Goal: Transaction & Acquisition: Subscribe to service/newsletter

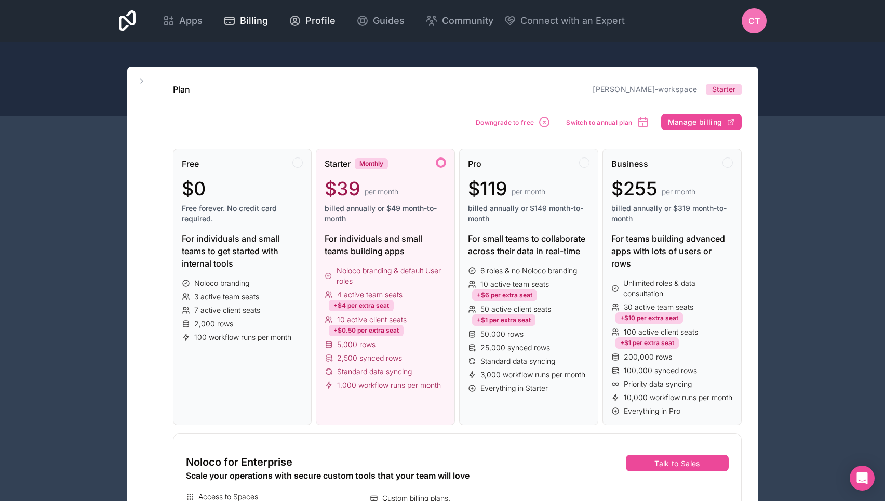
click at [336, 18] on span "Profile" at bounding box center [321, 21] width 30 height 15
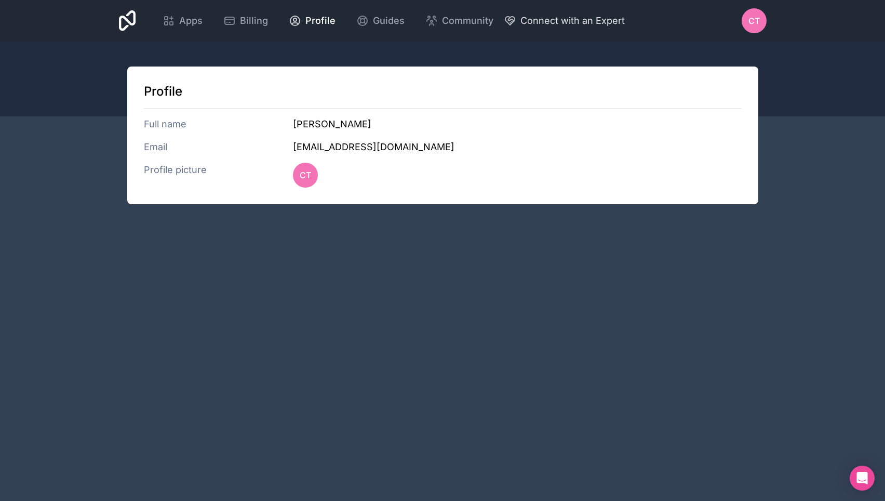
click at [625, 16] on span "Connect with an Expert" at bounding box center [573, 21] width 104 height 15
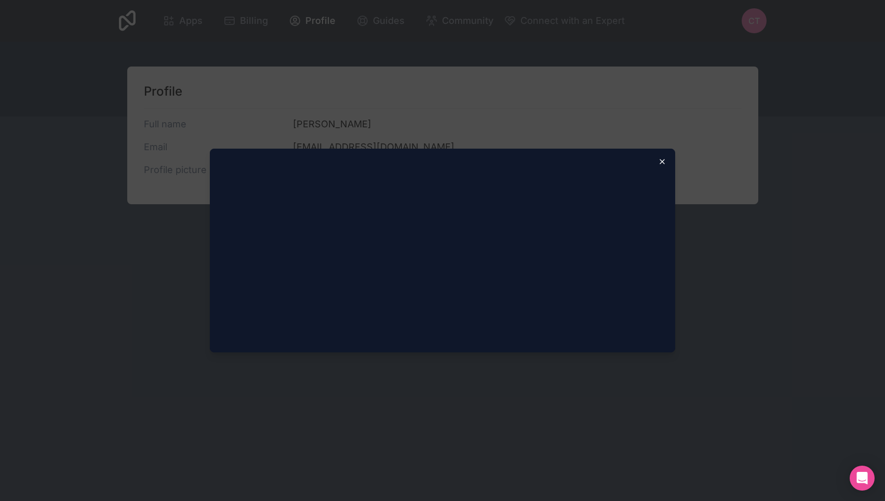
click at [660, 158] on icon "button" at bounding box center [662, 161] width 8 height 8
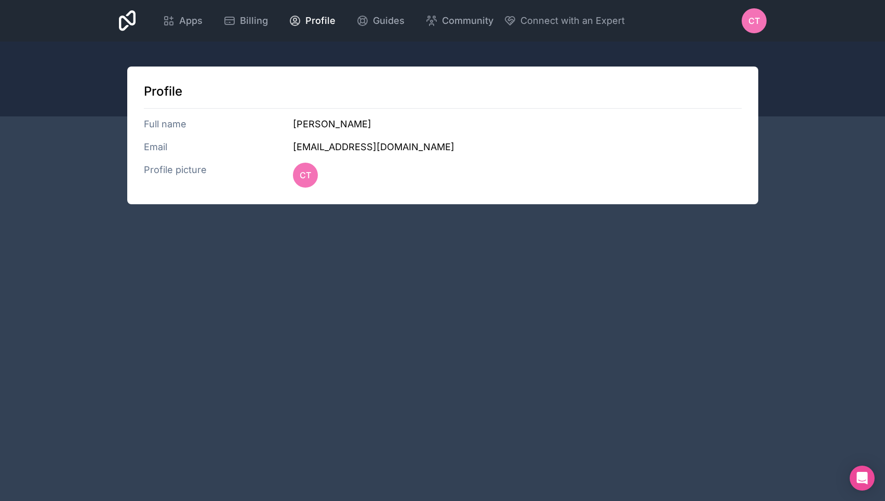
click at [136, 25] on link at bounding box center [127, 20] width 17 height 25
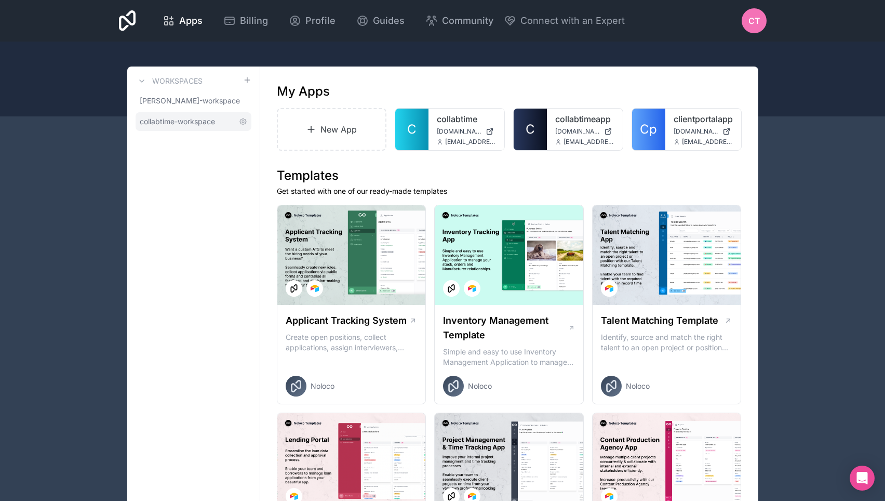
click at [177, 126] on span "collabtime-workspace" at bounding box center [177, 121] width 75 height 10
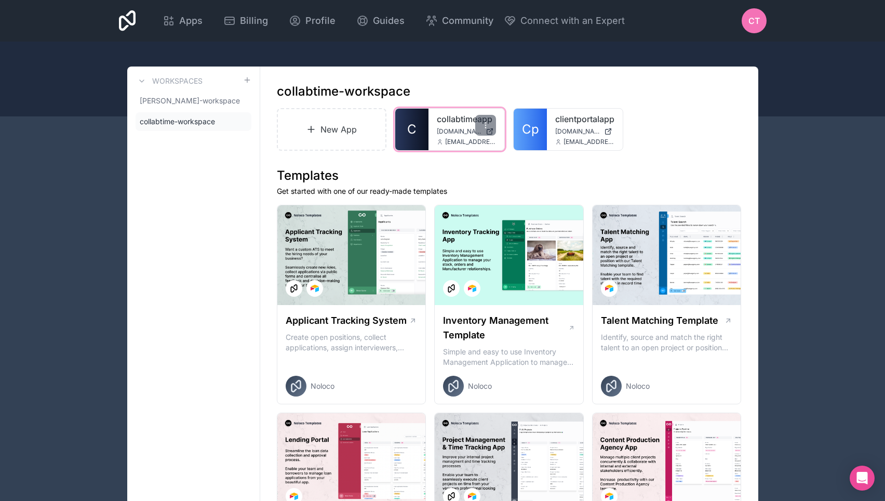
click at [454, 120] on link "collabtimeapp" at bounding box center [466, 119] width 59 height 12
click at [437, 125] on div "collabtimeapp [DOMAIN_NAME] [EMAIL_ADDRESS][DOMAIN_NAME]" at bounding box center [467, 130] width 76 height 42
click at [449, 127] on span "[DOMAIN_NAME]" at bounding box center [459, 131] width 45 height 8
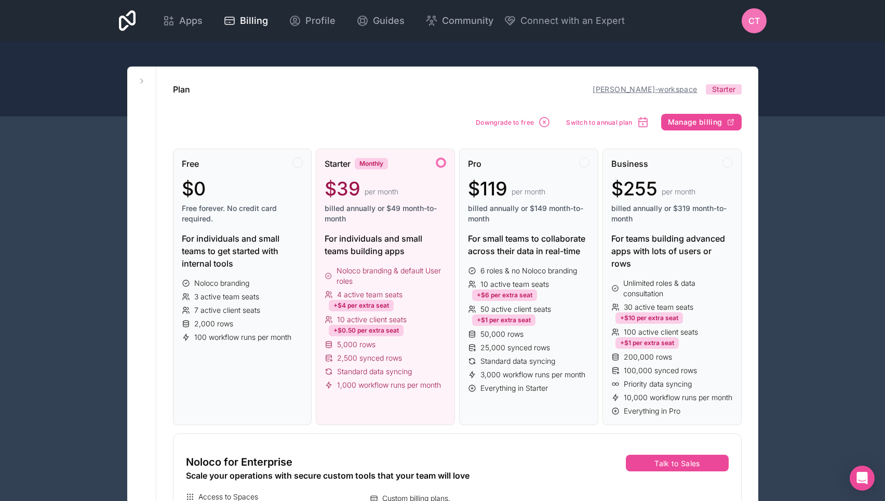
click at [676, 89] on link "[PERSON_NAME]-workspace" at bounding box center [645, 89] width 104 height 9
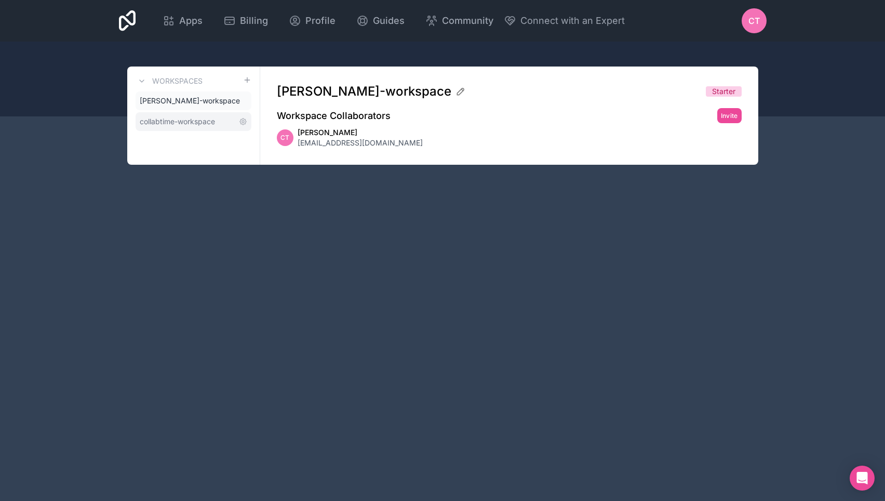
click at [176, 128] on link "collabtime-workspace" at bounding box center [194, 121] width 116 height 19
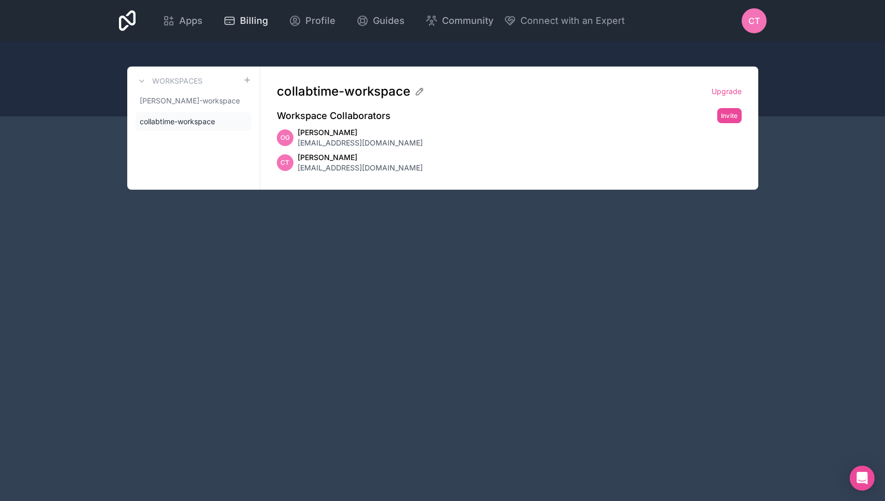
click at [268, 20] on span "Billing" at bounding box center [254, 21] width 28 height 15
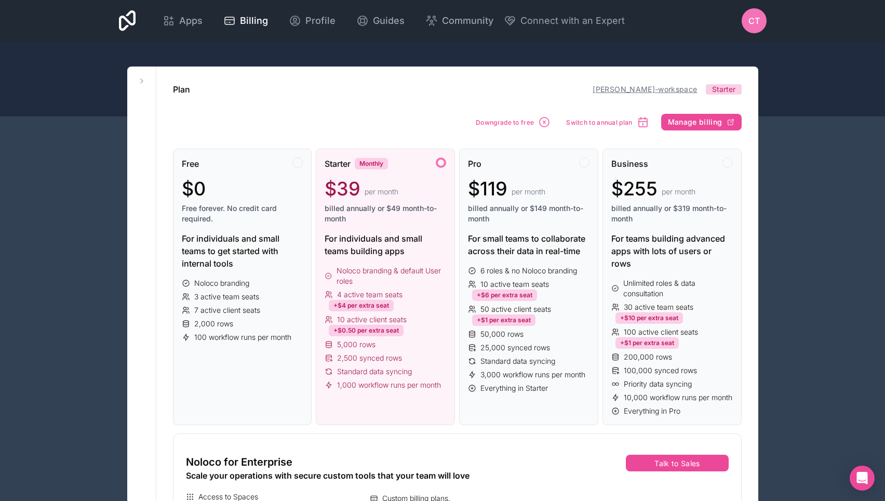
click at [687, 88] on link "[PERSON_NAME]-workspace" at bounding box center [645, 89] width 104 height 9
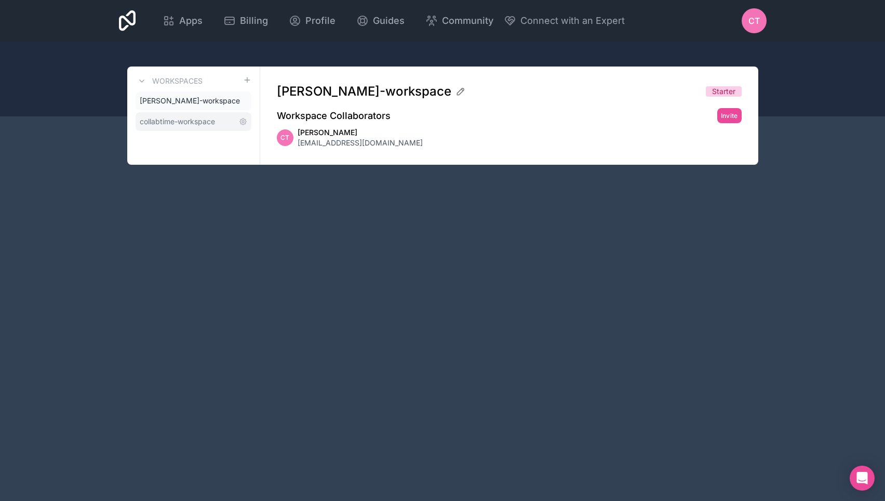
click at [171, 122] on span "collabtime-workspace" at bounding box center [177, 121] width 75 height 10
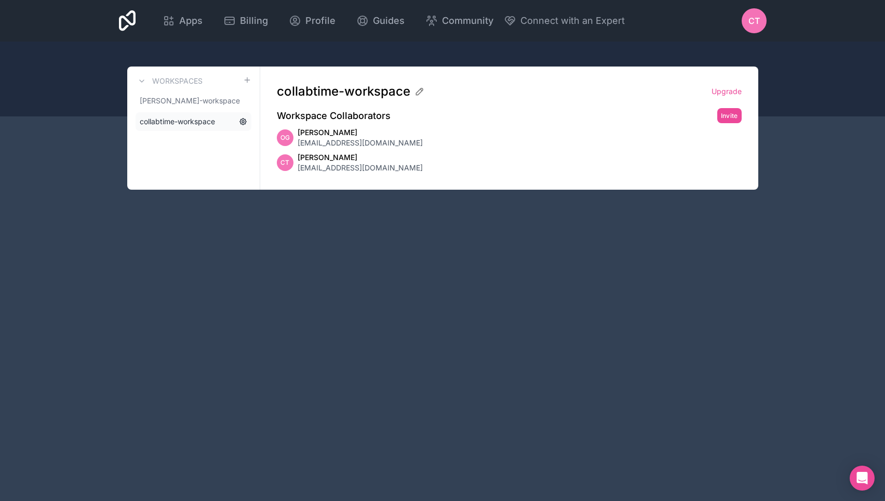
click at [241, 122] on icon at bounding box center [243, 121] width 8 height 8
click at [244, 123] on icon at bounding box center [243, 121] width 8 height 8
click at [227, 102] on link "[PERSON_NAME]-workspace" at bounding box center [194, 100] width 116 height 19
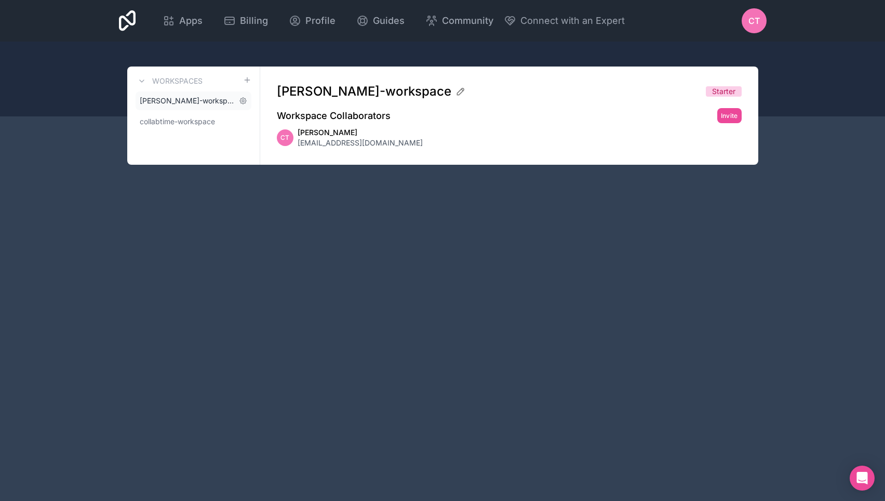
click at [217, 103] on span "[PERSON_NAME]-workspace" at bounding box center [187, 101] width 95 height 10
click at [210, 115] on link "collabtime-workspace" at bounding box center [194, 121] width 116 height 19
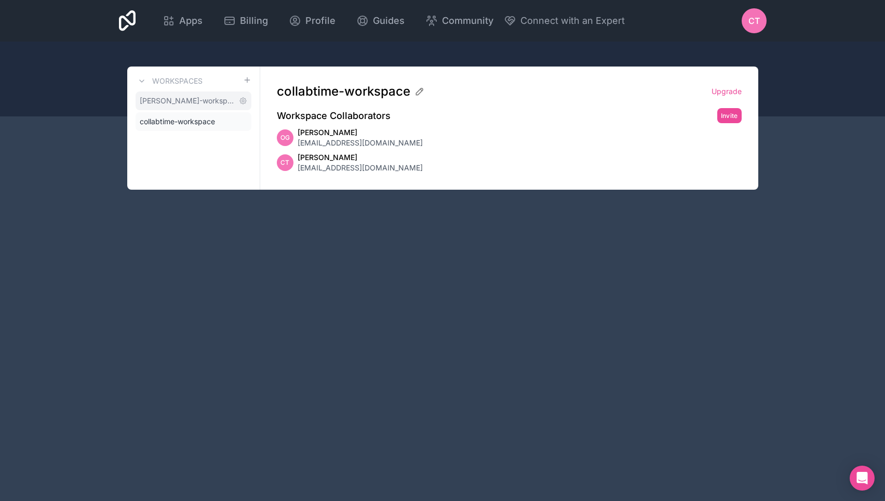
click at [213, 102] on span "[PERSON_NAME]-workspace" at bounding box center [187, 101] width 95 height 10
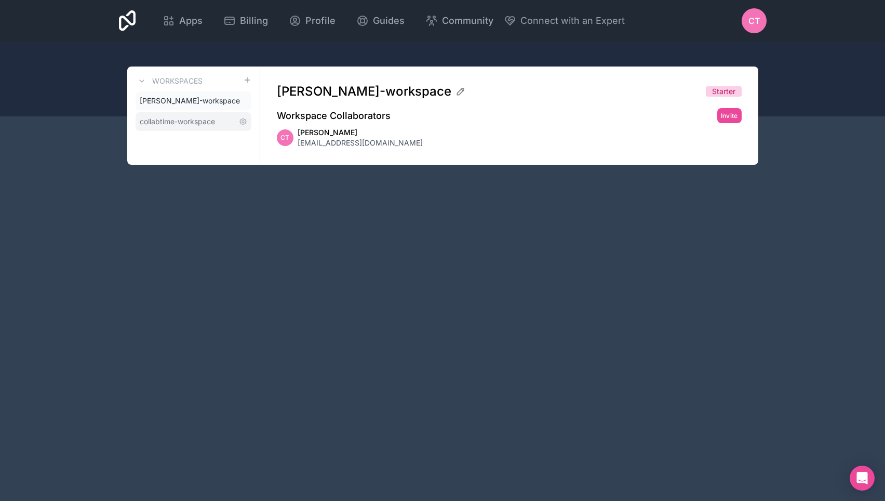
click at [169, 118] on span "collabtime-workspace" at bounding box center [177, 121] width 75 height 10
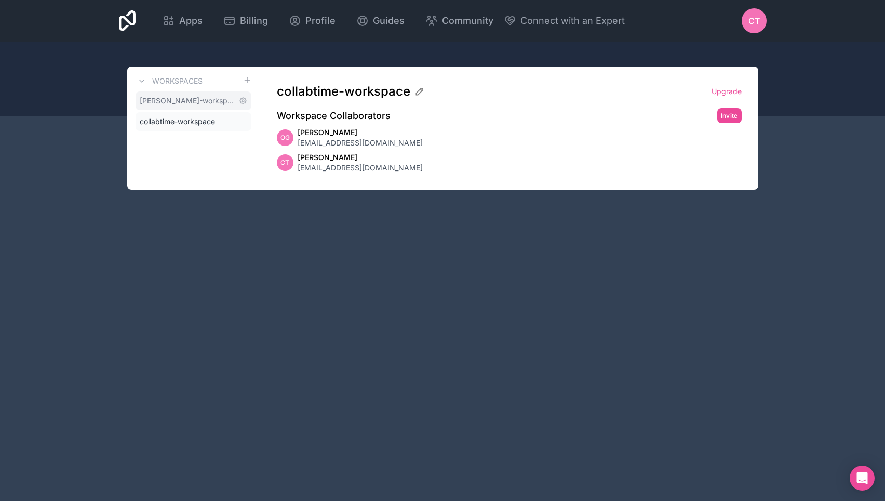
click at [173, 100] on span "[PERSON_NAME]-workspace" at bounding box center [187, 101] width 95 height 10
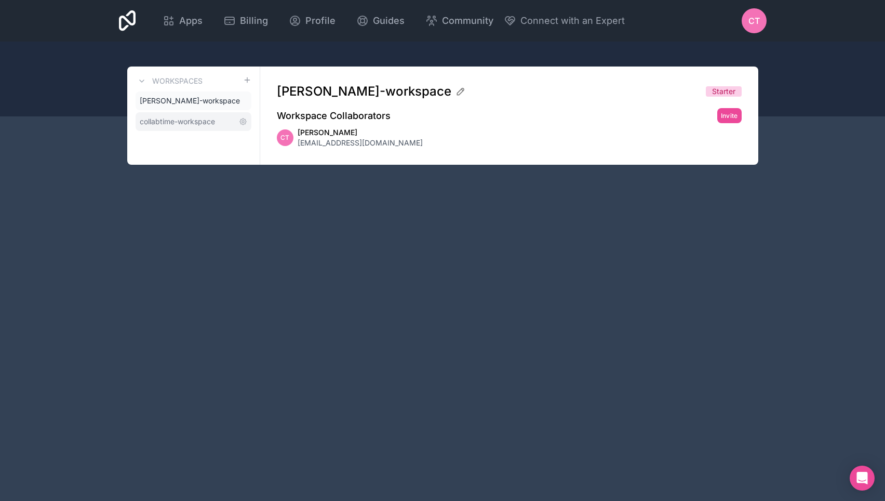
click at [190, 125] on span "collabtime-workspace" at bounding box center [177, 121] width 75 height 10
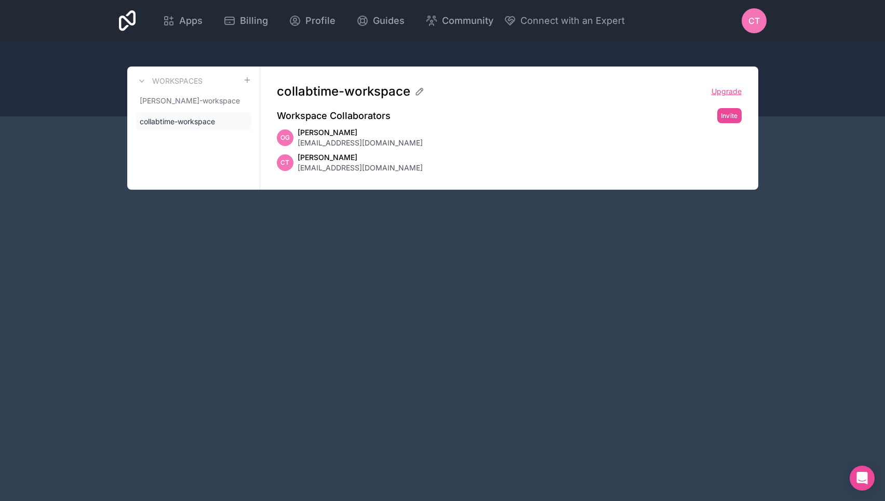
click at [733, 94] on link "Upgrade" at bounding box center [727, 91] width 30 height 10
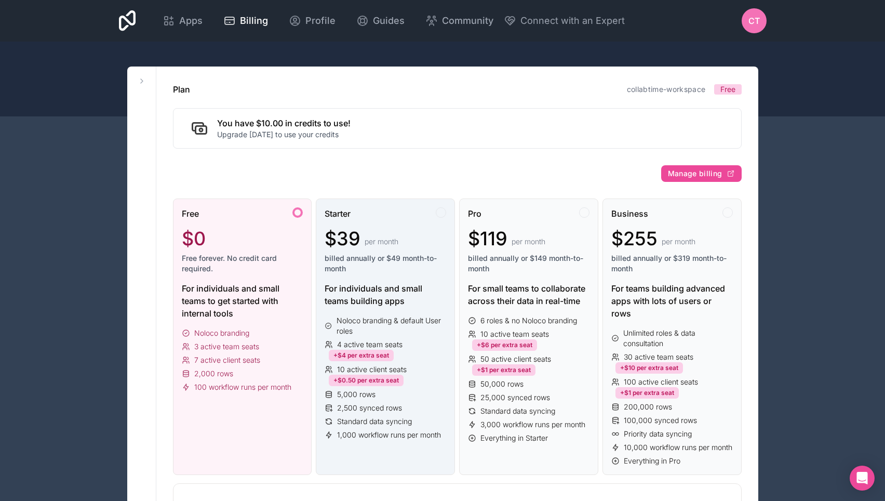
click at [398, 264] on span "billed annually or $49 month-to-month" at bounding box center [386, 263] width 122 height 21
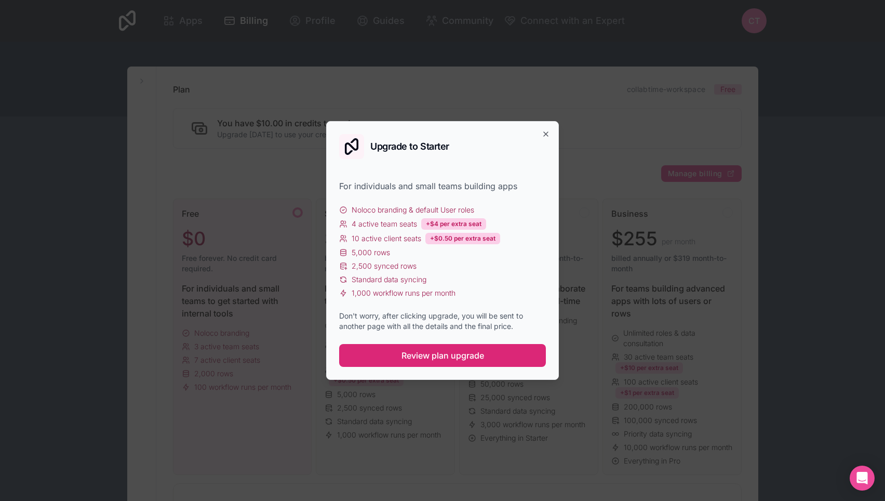
click at [470, 361] on span "Review plan upgrade" at bounding box center [443, 355] width 83 height 12
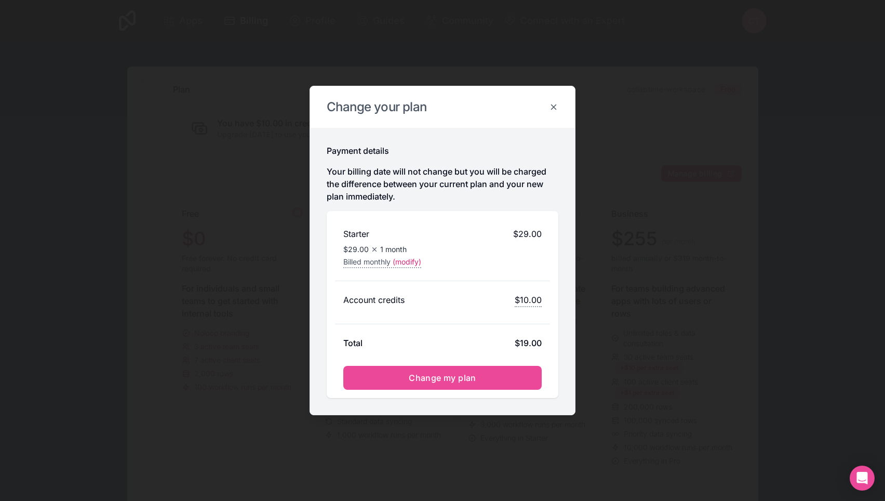
click at [554, 103] on icon at bounding box center [553, 106] width 9 height 9
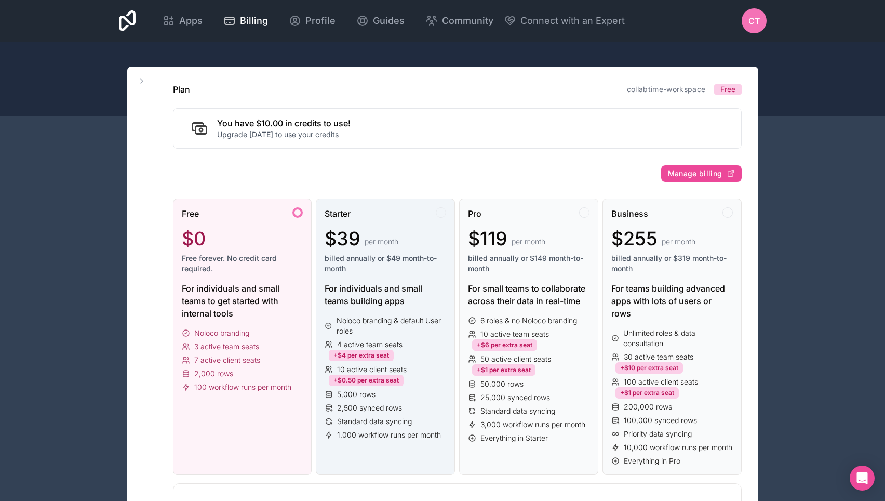
click at [421, 260] on span "billed annually or $49 month-to-month" at bounding box center [386, 263] width 122 height 21
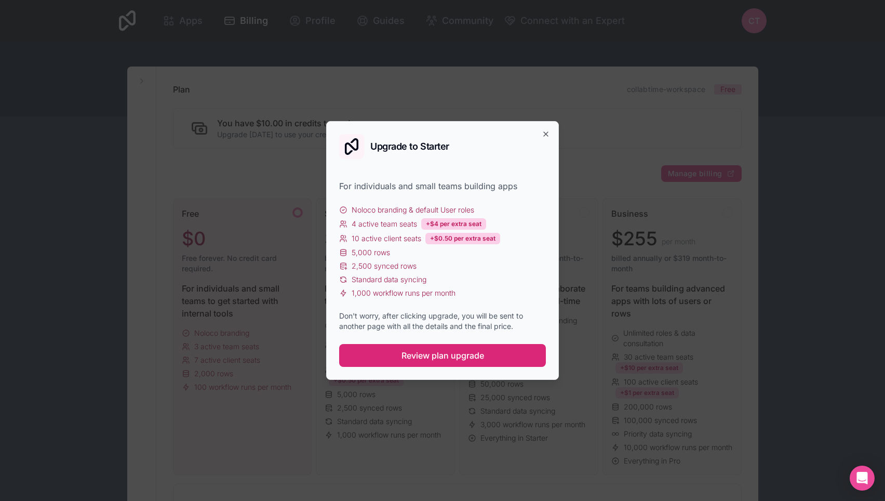
click at [472, 361] on span "Review plan upgrade" at bounding box center [443, 355] width 83 height 12
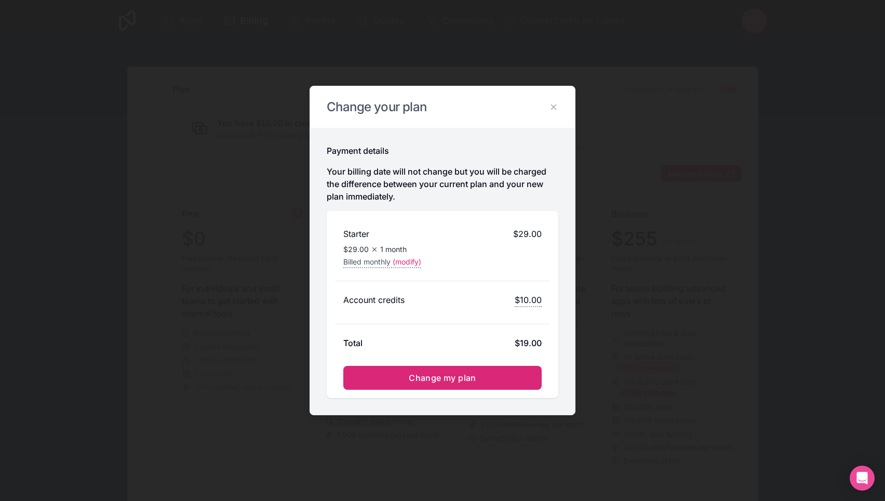
click at [461, 379] on span "Change my plan" at bounding box center [443, 378] width 68 height 10
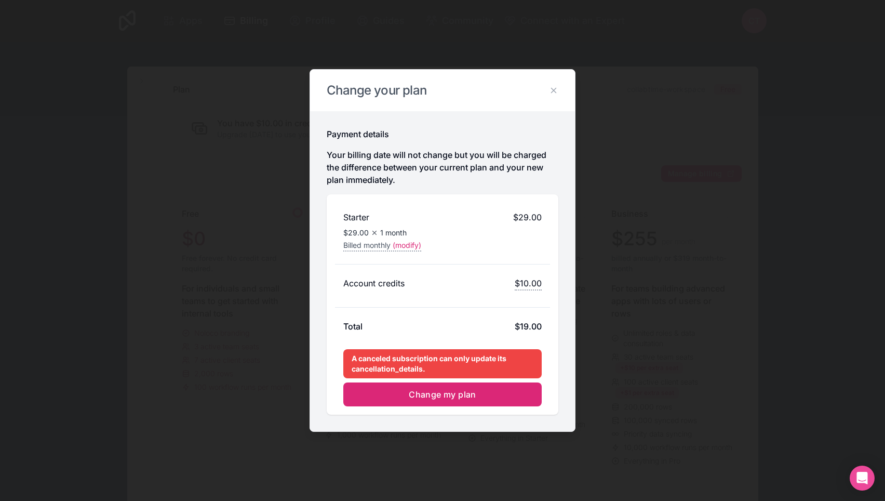
click at [490, 397] on button "Change my plan" at bounding box center [442, 394] width 198 height 24
click at [556, 91] on icon at bounding box center [553, 90] width 9 height 9
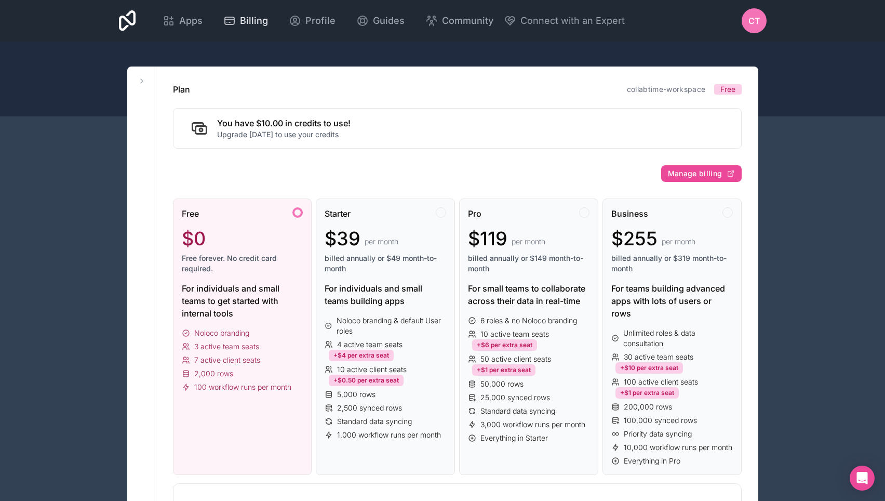
click at [268, 19] on span "Billing" at bounding box center [254, 21] width 28 height 15
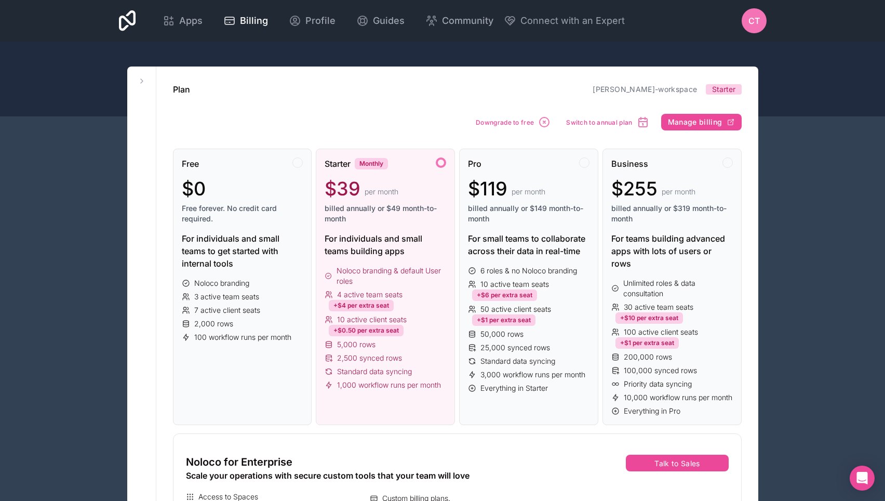
click at [692, 120] on span "Manage billing" at bounding box center [695, 121] width 55 height 9
